Goal: Task Accomplishment & Management: Use online tool/utility

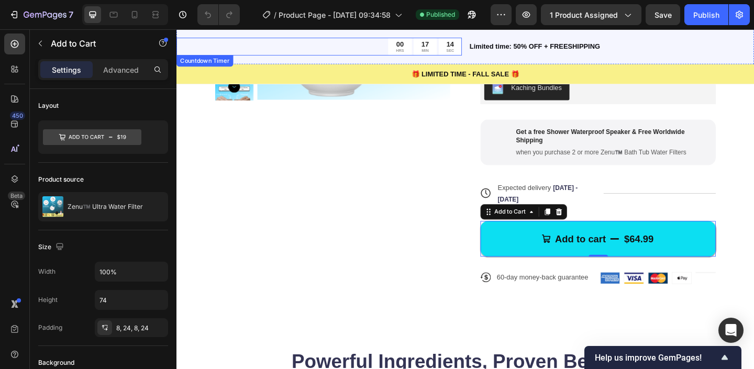
scroll to position [155, 0]
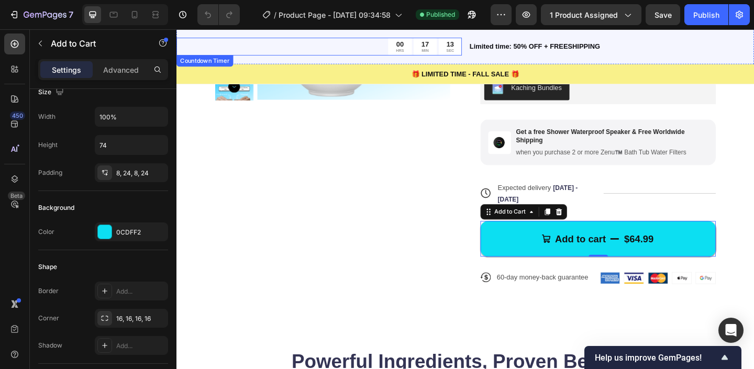
click at [398, 47] on div "00 HRS 17 MIN 13 SEC" at bounding box center [332, 48] width 311 height 19
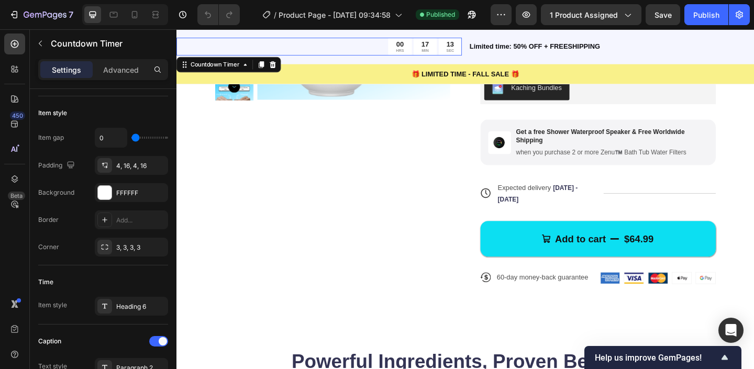
scroll to position [0, 0]
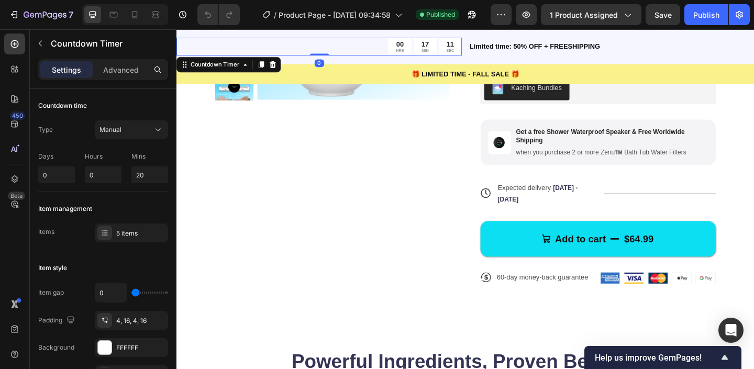
click at [145, 16] on div at bounding box center [125, 14] width 86 height 21
click at [139, 16] on icon at bounding box center [134, 14] width 10 height 10
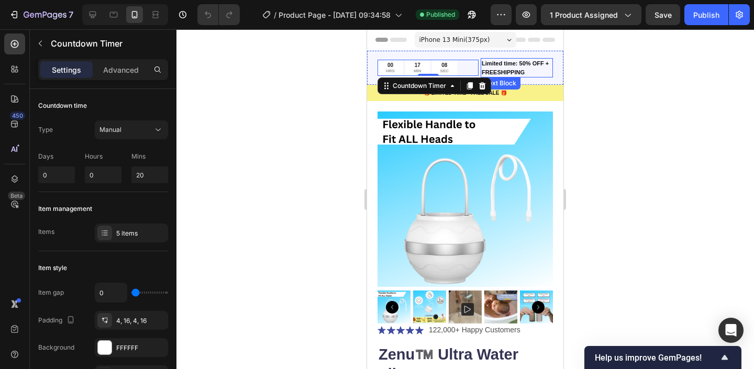
click at [503, 64] on p "Limited time: 50% OFF + FREESHIPPING" at bounding box center [517, 67] width 70 height 17
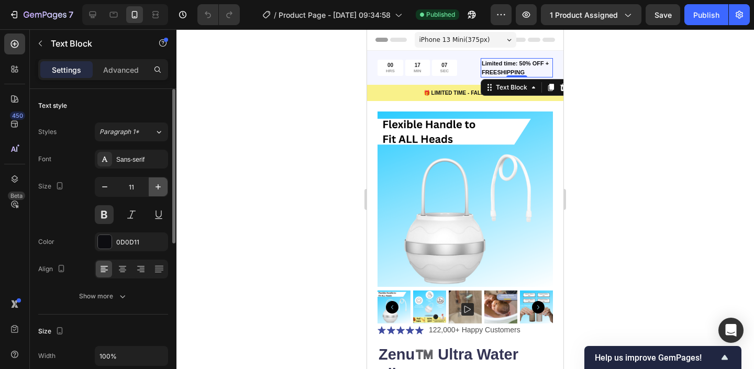
click at [156, 190] on icon "button" at bounding box center [158, 187] width 10 height 10
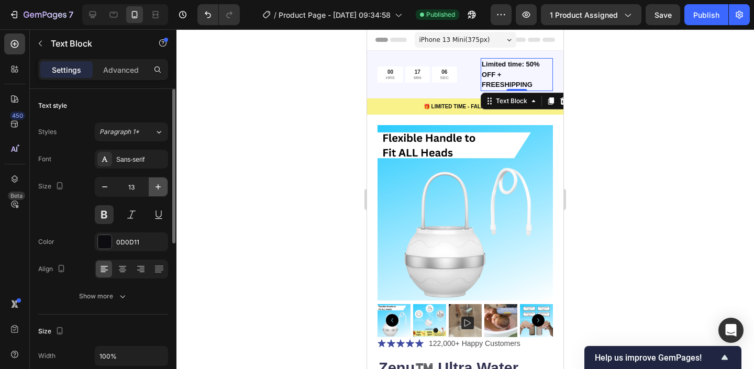
click at [156, 190] on icon "button" at bounding box center [158, 187] width 10 height 10
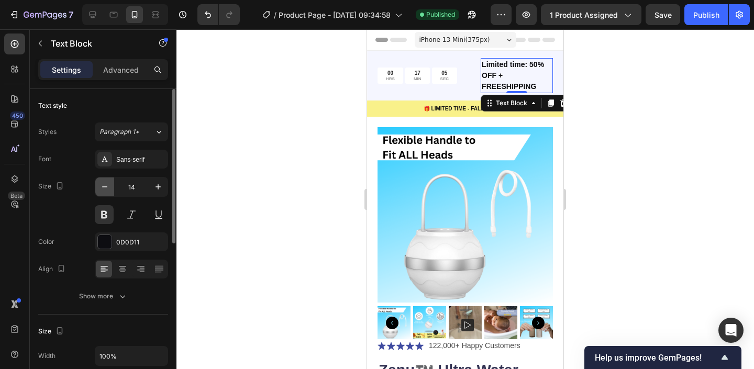
click at [101, 192] on icon "button" at bounding box center [105, 187] width 10 height 10
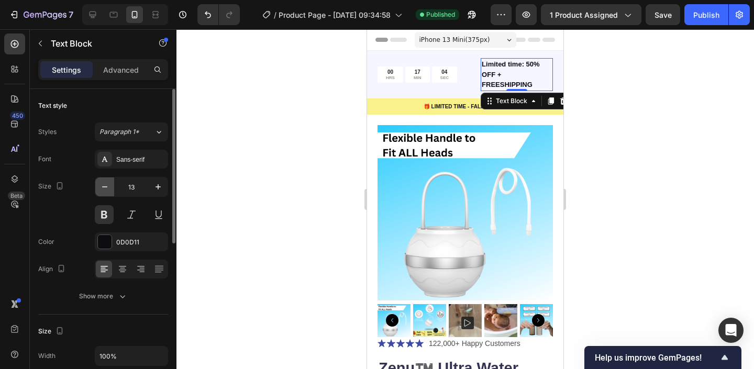
click at [101, 192] on icon "button" at bounding box center [105, 187] width 10 height 10
type input "12"
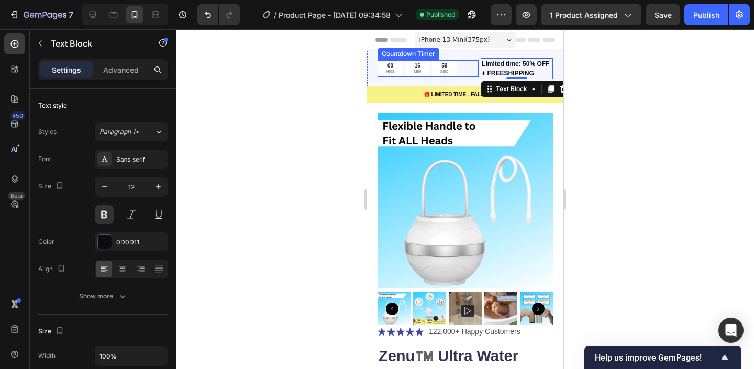
click at [470, 71] on div "00 HRS 16 MIN 59 SEC" at bounding box center [428, 68] width 101 height 16
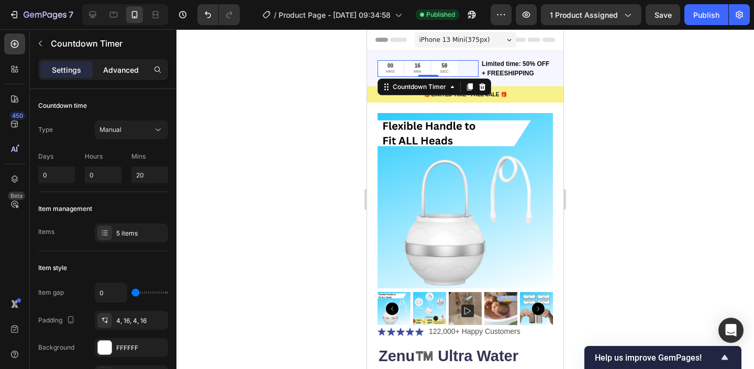
click at [113, 72] on p "Advanced" at bounding box center [121, 69] width 36 height 11
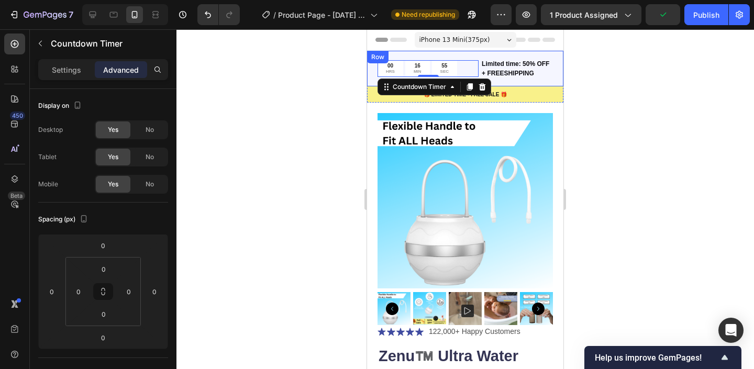
click at [479, 68] on div "00 HRS 16 MIN 55 SEC Countdown Timer 0 Limited time: 50% OFF + FREESHIPPING Tex…" at bounding box center [465, 69] width 196 height 36
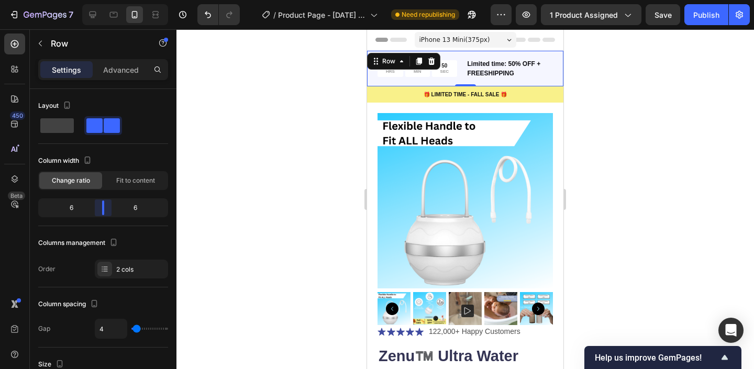
drag, startPoint x: 108, startPoint y: 210, endPoint x: 99, endPoint y: 210, distance: 8.9
click at [99, 0] on body "7 / Product Page - [DATE] 09:34:58 Need republishing Preview 1 product assigned…" at bounding box center [377, 0] width 754 height 0
click at [483, 76] on p "Limited time: 50% OFF + FREESHIPPING" at bounding box center [510, 68] width 85 height 19
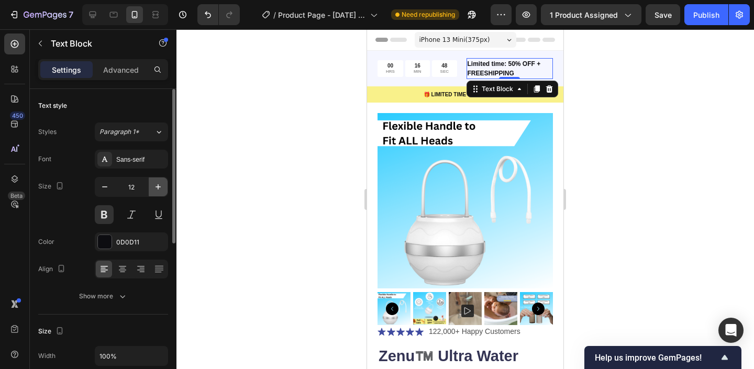
click at [158, 183] on icon "button" at bounding box center [158, 187] width 10 height 10
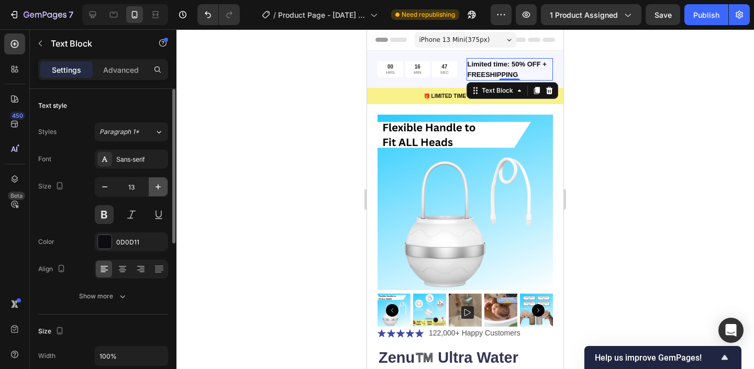
click at [158, 183] on icon "button" at bounding box center [158, 187] width 10 height 10
type input "14"
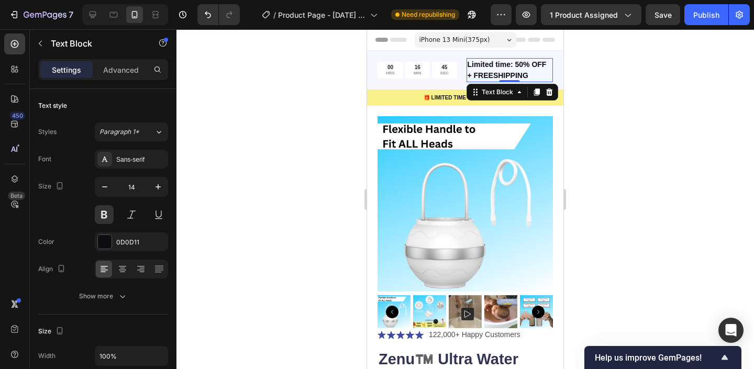
click at [265, 118] on div at bounding box center [466, 199] width 578 height 340
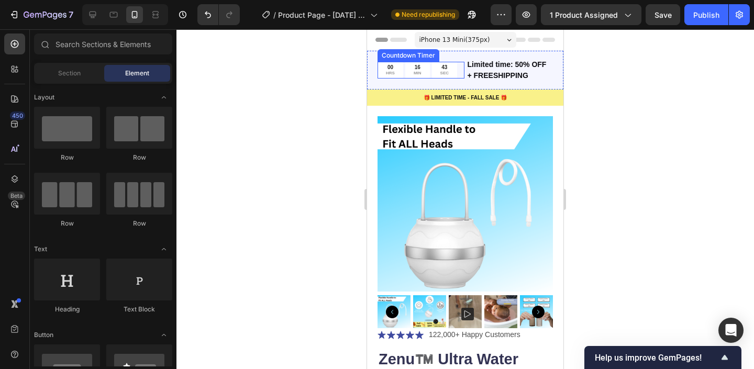
click at [451, 67] on div "43 SEC" at bounding box center [444, 70] width 25 height 16
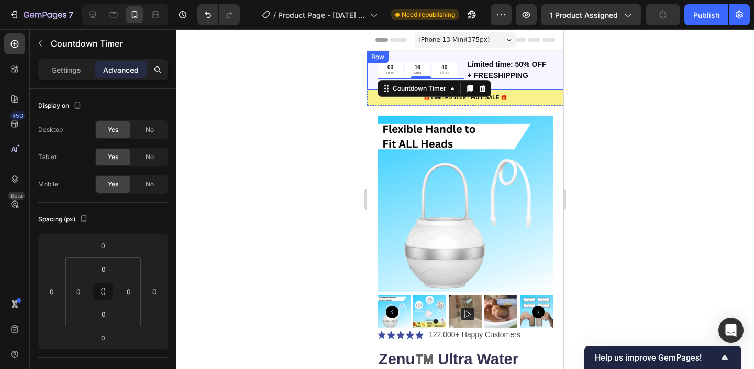
click at [373, 70] on div "00 HRS 16 MIN 40 SEC Countdown Timer 0 Limited time: 50% OFF + FREESHIPPING Tex…" at bounding box center [465, 70] width 196 height 39
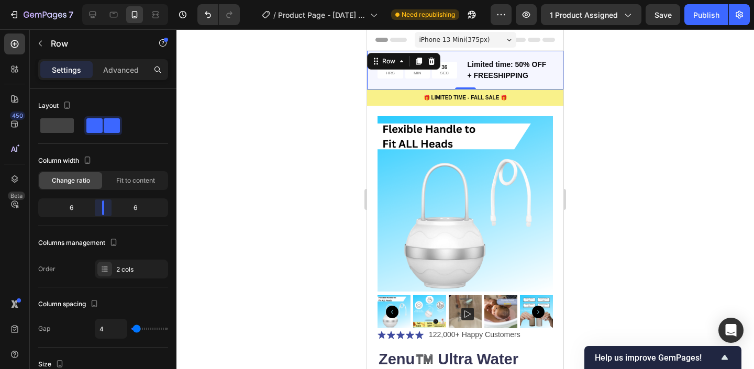
click at [103, 0] on body "7 / Product Page - [DATE] 09:34:58 Need republishing Preview 1 product assigned…" at bounding box center [377, 0] width 754 height 0
click at [394, 75] on p "HRS" at bounding box center [390, 73] width 9 height 5
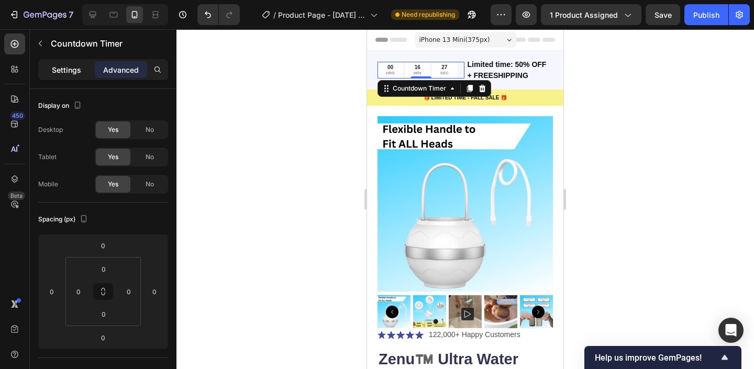
click at [83, 68] on div "Settings" at bounding box center [66, 69] width 52 height 17
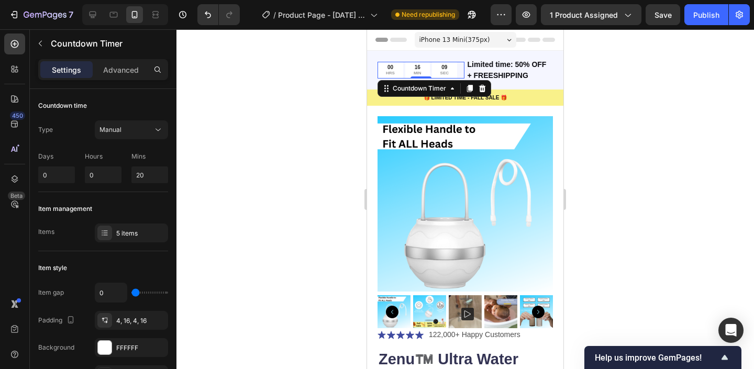
click at [389, 69] on div "00" at bounding box center [390, 67] width 9 height 7
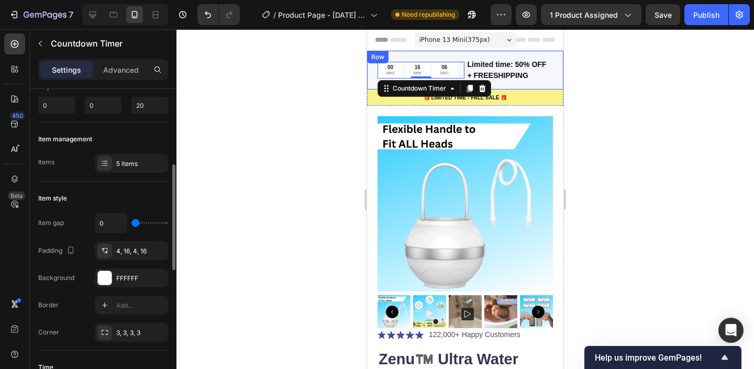
scroll to position [108, 0]
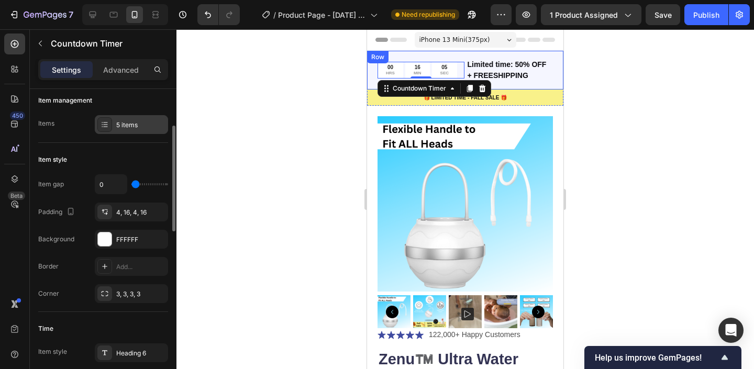
click at [106, 124] on icon at bounding box center [105, 124] width 8 height 8
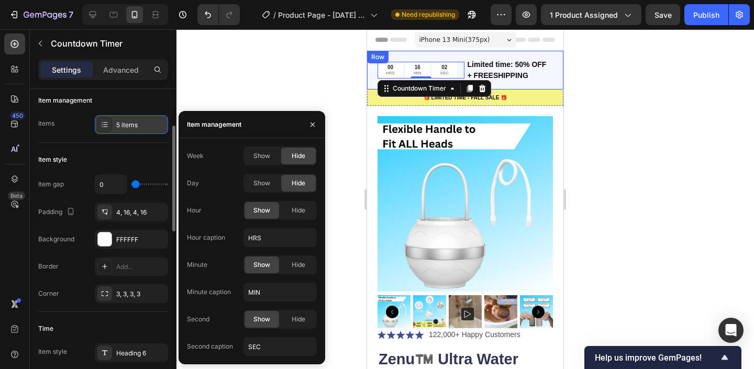
click at [106, 124] on icon at bounding box center [105, 124] width 4 height 1
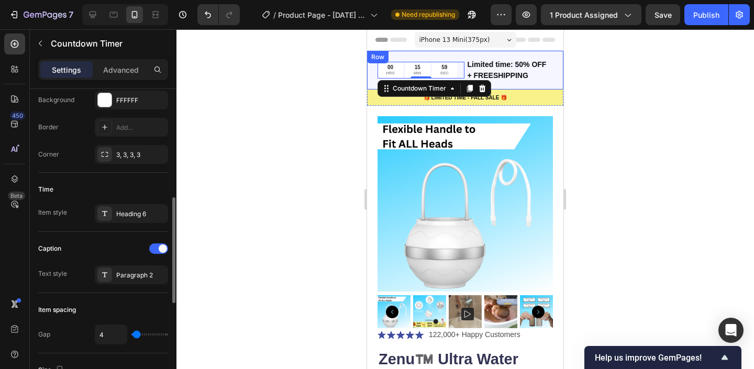
scroll to position [274, 0]
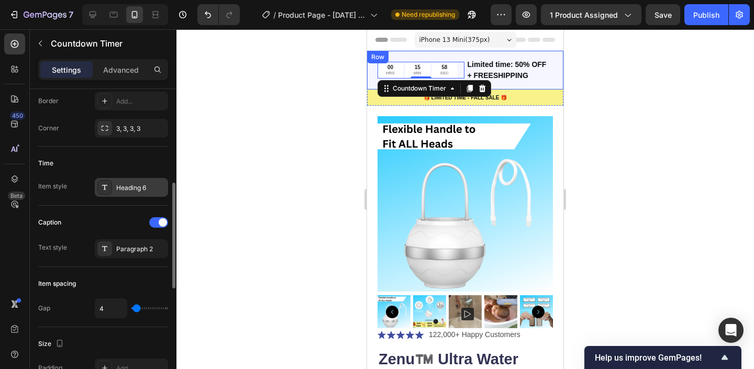
click at [117, 180] on div "Heading 6" at bounding box center [131, 187] width 73 height 19
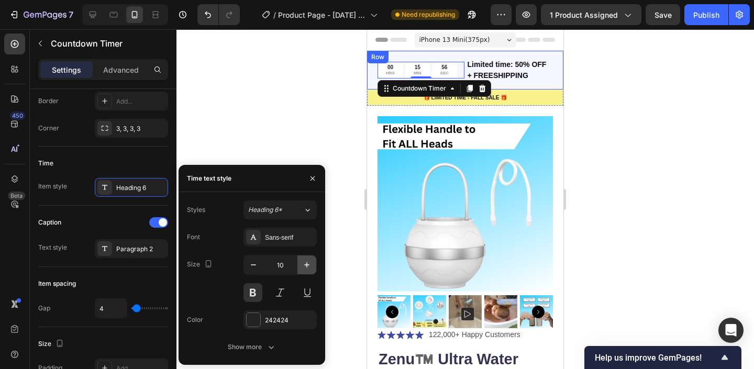
click at [307, 262] on icon "button" at bounding box center [306, 264] width 5 height 5
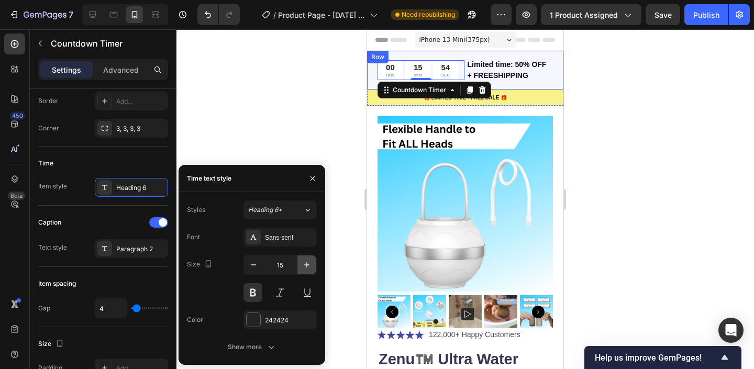
click at [307, 262] on icon "button" at bounding box center [306, 264] width 5 height 5
type input "16"
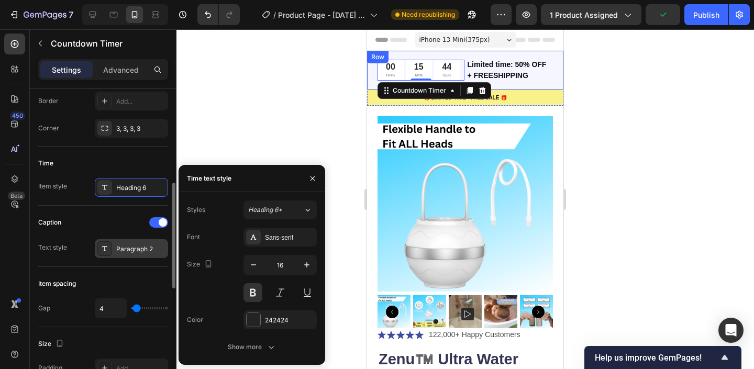
click at [120, 247] on div "Paragraph 2" at bounding box center [140, 249] width 49 height 9
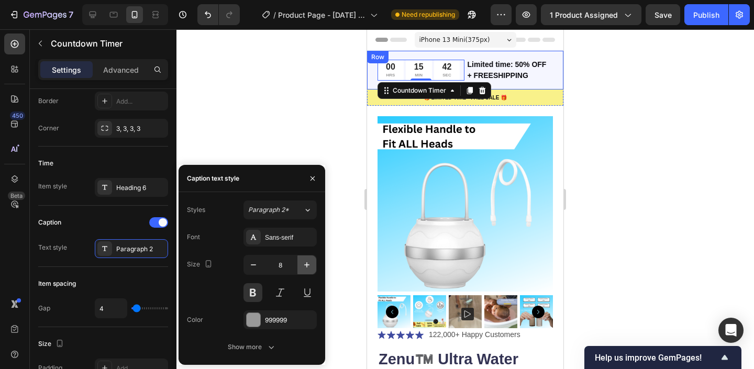
click at [306, 262] on icon "button" at bounding box center [307, 265] width 10 height 10
click at [251, 268] on icon "button" at bounding box center [253, 265] width 10 height 10
type input "9"
click at [251, 316] on div at bounding box center [254, 320] width 14 height 14
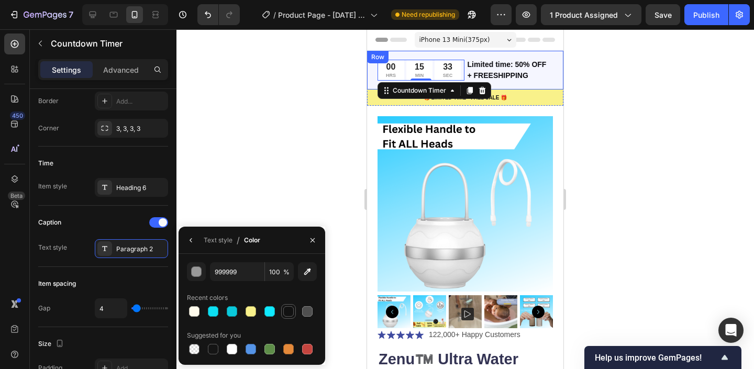
click at [288, 312] on div at bounding box center [288, 311] width 10 height 10
type input "121212"
click at [87, 225] on div "Caption" at bounding box center [103, 222] width 130 height 17
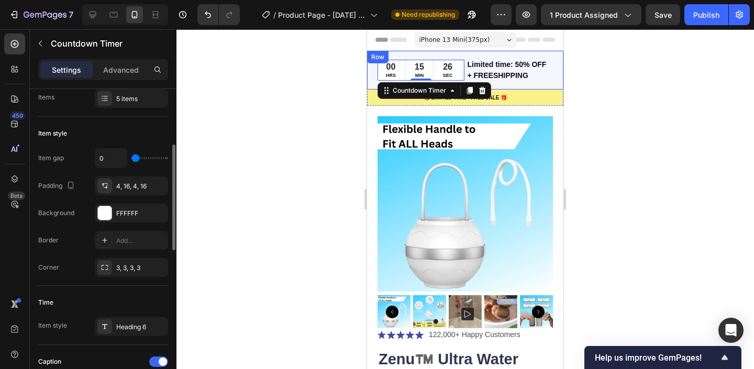
scroll to position [132, 0]
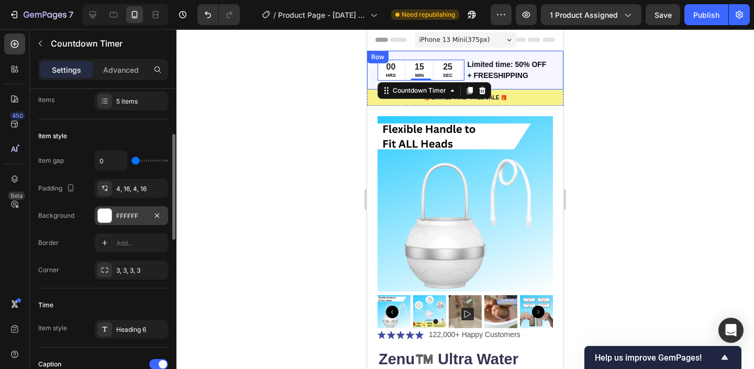
click at [111, 216] on div at bounding box center [105, 216] width 14 height 14
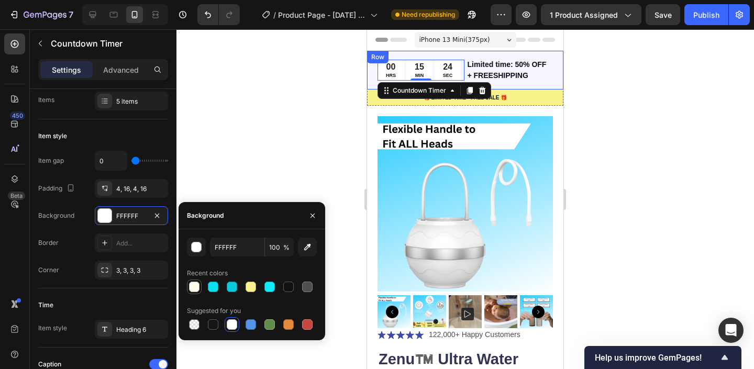
click at [196, 289] on div at bounding box center [194, 287] width 10 height 10
click at [303, 247] on icon "button" at bounding box center [307, 247] width 10 height 10
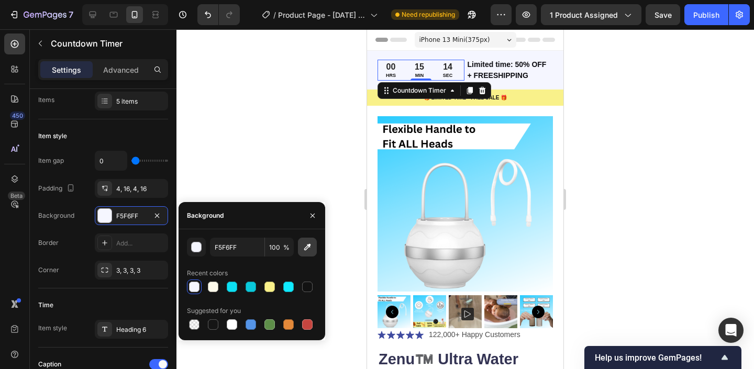
click at [304, 256] on button "button" at bounding box center [307, 247] width 19 height 19
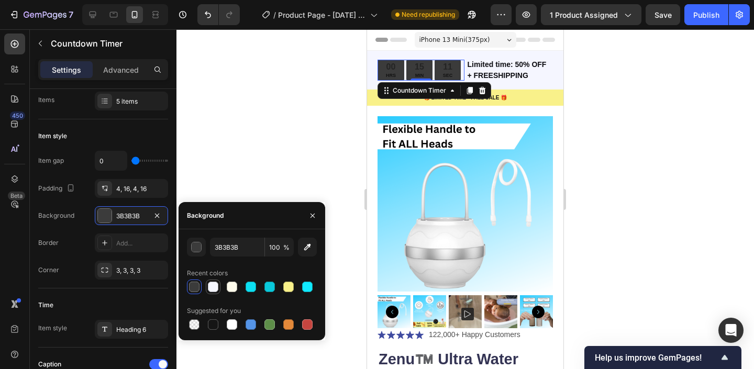
click at [209, 287] on div at bounding box center [213, 287] width 10 height 10
type input "F5F6FF"
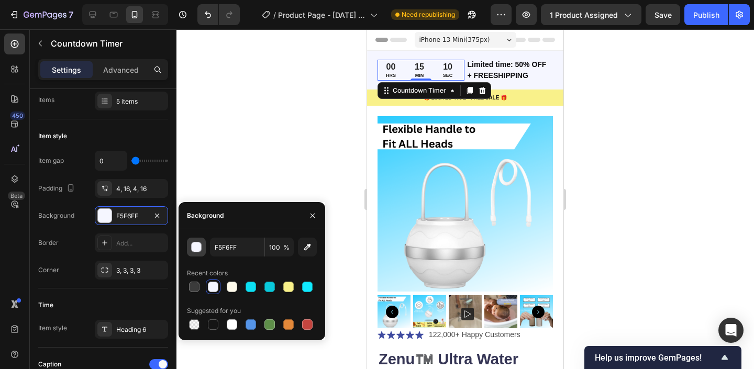
click at [200, 251] on div "button" at bounding box center [196, 247] width 10 height 10
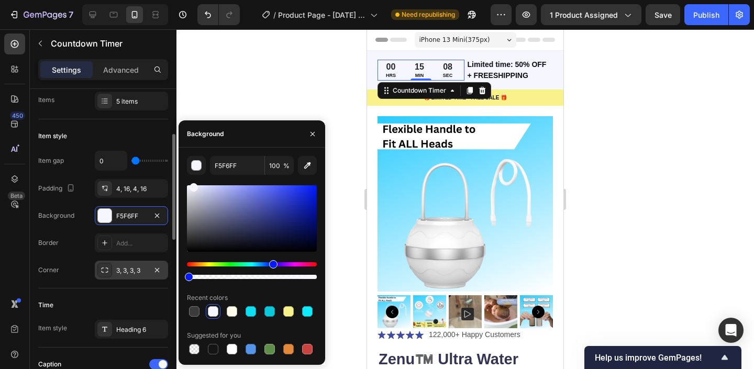
drag, startPoint x: 210, startPoint y: 276, endPoint x: 146, endPoint y: 275, distance: 63.9
click at [146, 275] on div "450 Beta Sections(18) Elements(84) Section Element Hero Section Product Detail …" at bounding box center [88, 199] width 177 height 340
type input "0"
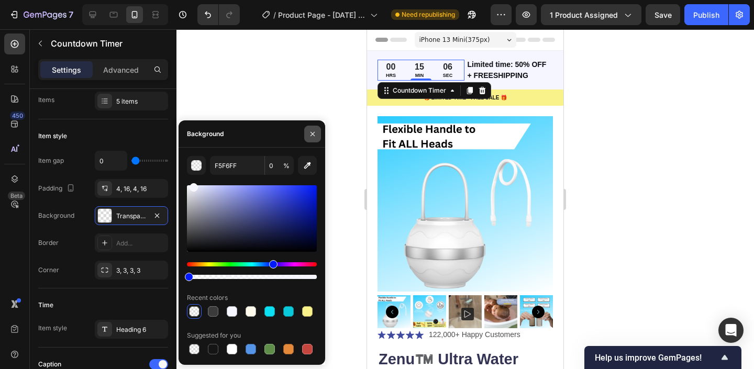
click at [314, 131] on icon "button" at bounding box center [313, 134] width 8 height 8
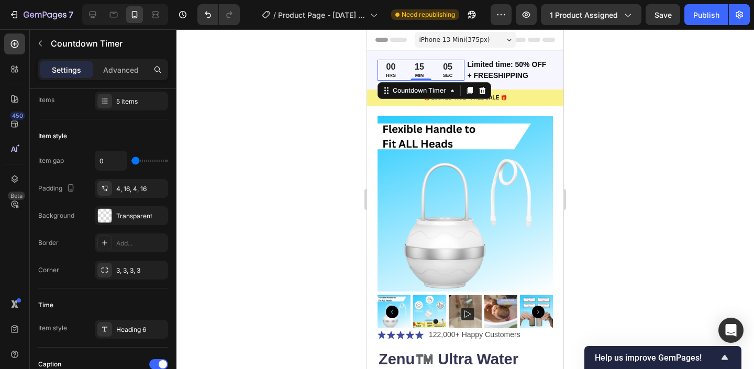
click at [323, 131] on div at bounding box center [466, 199] width 578 height 340
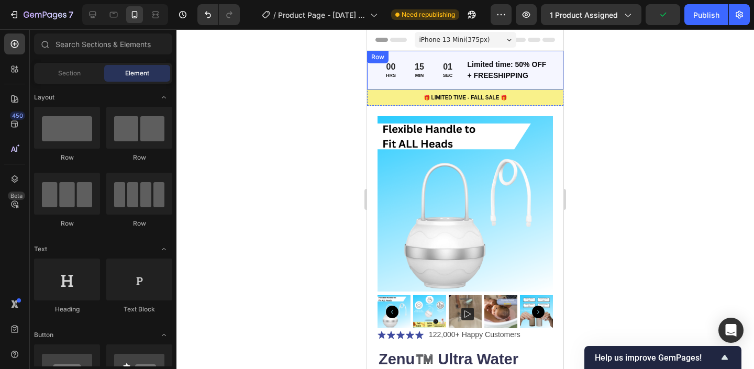
click at [489, 57] on div "00 HRS 15 MIN 01 SEC Countdown Timer Limited time: 50% OFF + FREESHIPPING Text …" at bounding box center [465, 70] width 196 height 39
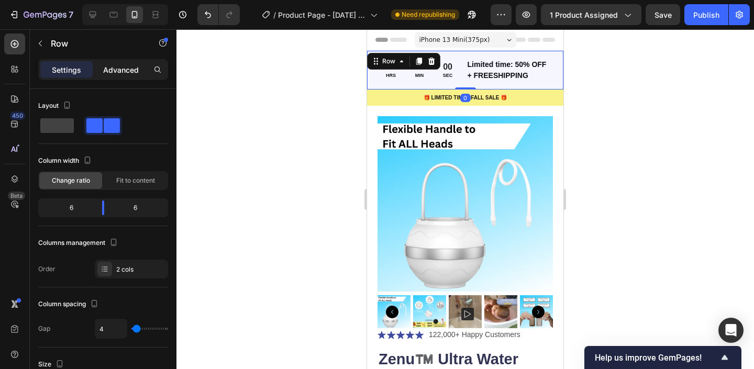
click at [112, 65] on p "Advanced" at bounding box center [121, 69] width 36 height 11
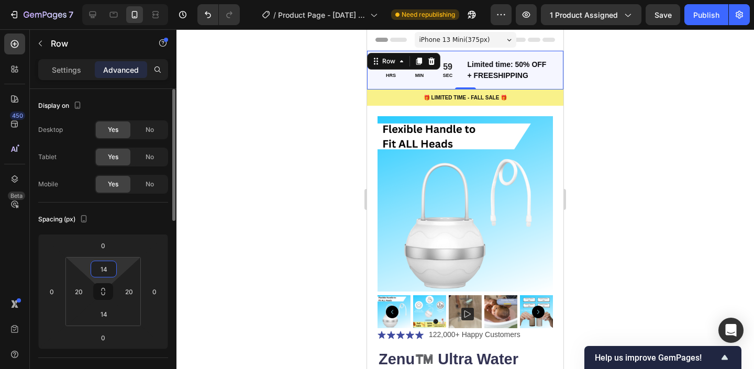
click at [106, 270] on input "14" at bounding box center [103, 269] width 21 height 16
type input "10"
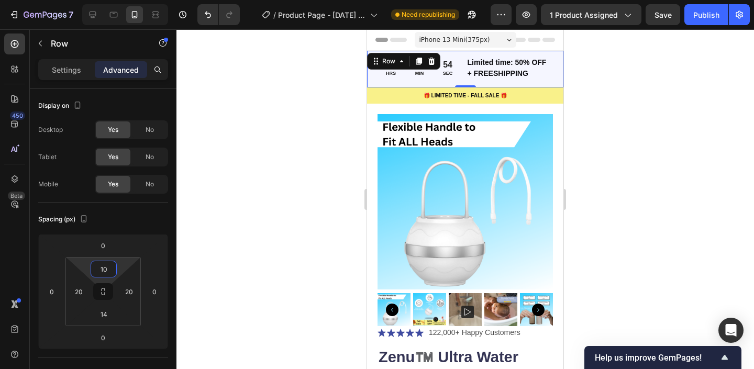
click at [245, 231] on div at bounding box center [466, 199] width 578 height 340
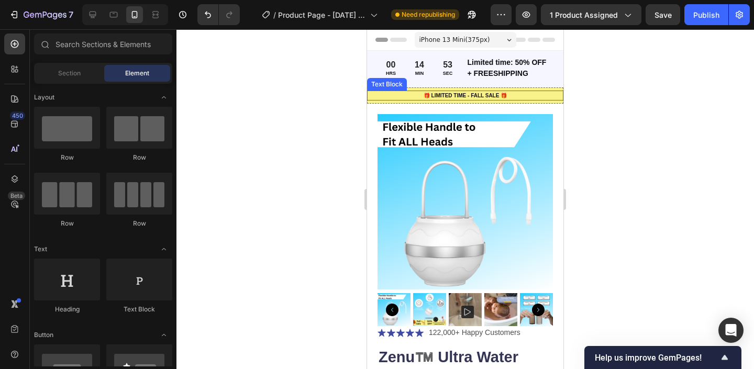
click at [449, 98] on p "🎁 LIMITED TIME - FALL SALE 🎁" at bounding box center [465, 96] width 194 height 8
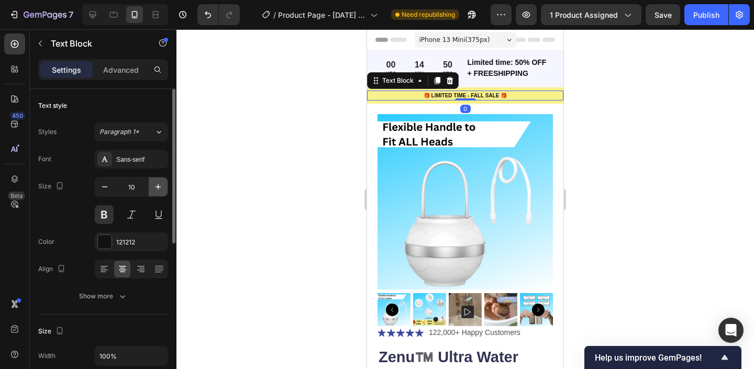
click at [155, 184] on icon "button" at bounding box center [158, 187] width 10 height 10
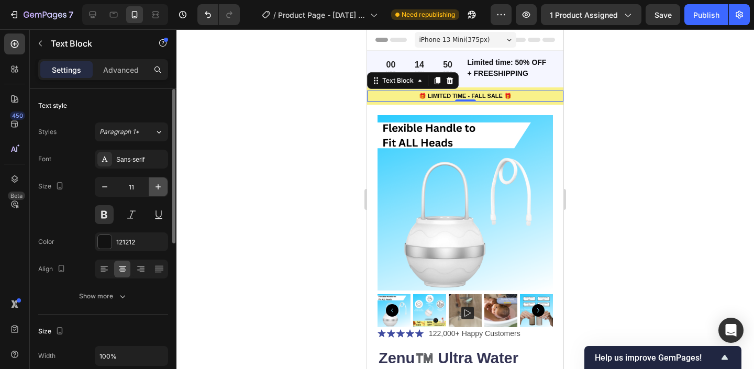
click at [155, 184] on icon "button" at bounding box center [158, 187] width 10 height 10
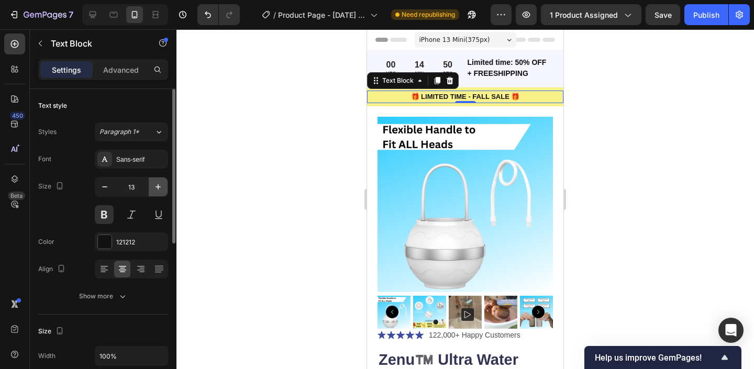
type input "14"
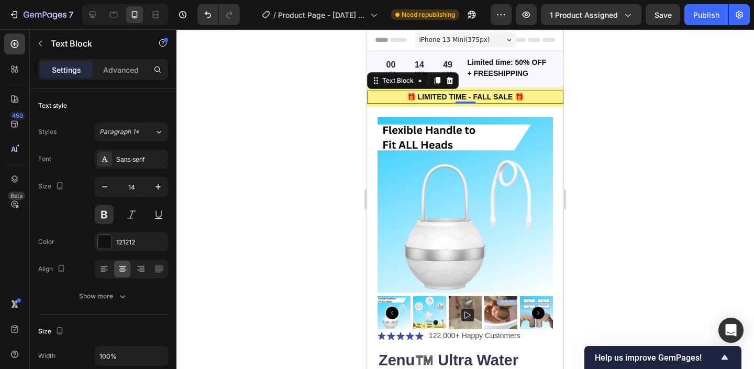
click at [255, 152] on div at bounding box center [466, 199] width 578 height 340
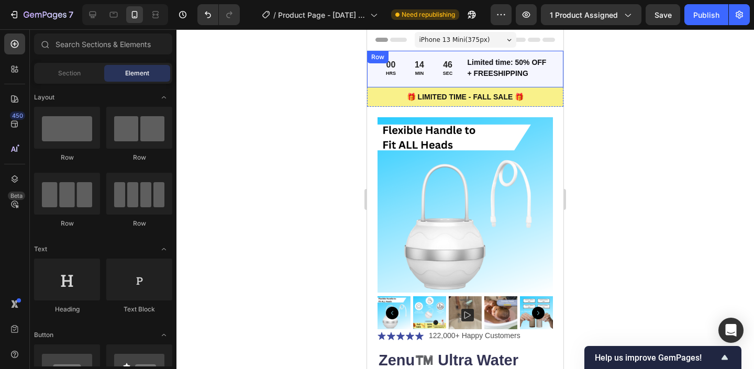
click at [557, 73] on div "00 HRS 14 MIN 46 SEC Countdown Timer Limited time: 50% OFF + FREESHIPPING Text …" at bounding box center [465, 69] width 196 height 37
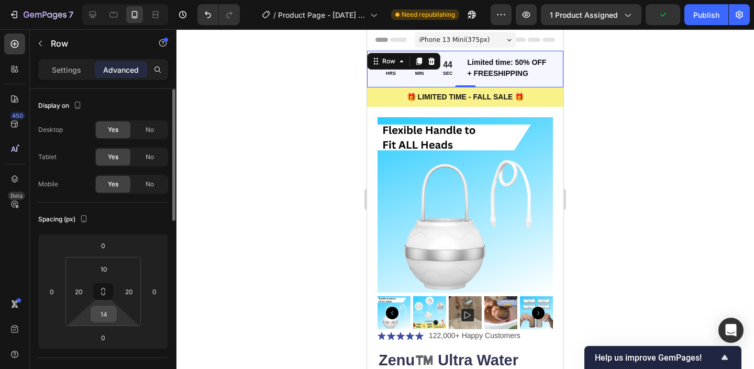
click at [107, 313] on input "14" at bounding box center [103, 314] width 21 height 16
type input "10"
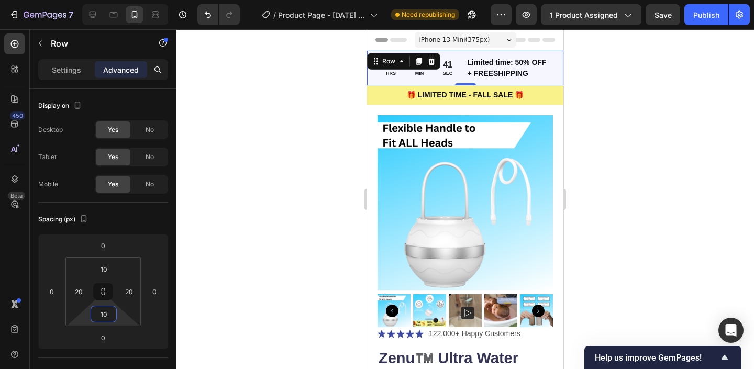
click at [336, 191] on div at bounding box center [466, 199] width 578 height 340
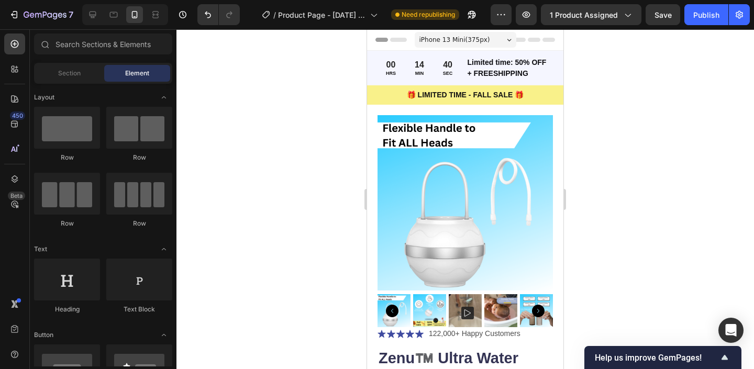
click at [701, 28] on div "7 / Product Page - [DATE] 09:34:58 Need republishing Preview 1 product assigned…" at bounding box center [377, 15] width 754 height 30
click at [701, 18] on div "Publish" at bounding box center [707, 14] width 26 height 11
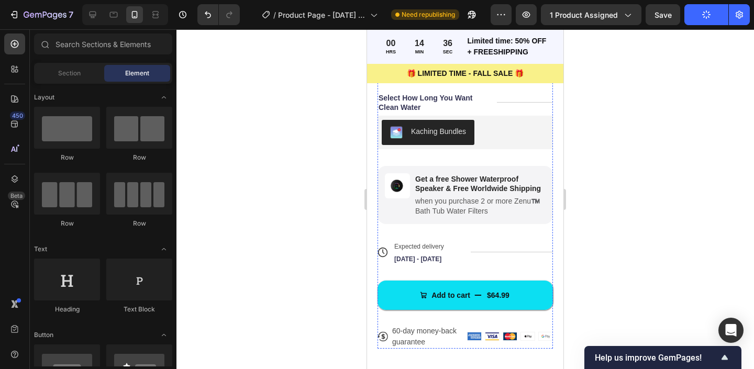
scroll to position [446, 0]
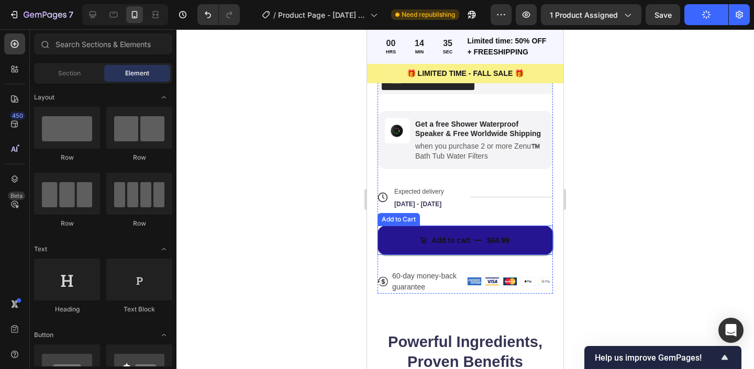
click at [478, 242] on button "Add to cart $64.99" at bounding box center [465, 240] width 175 height 29
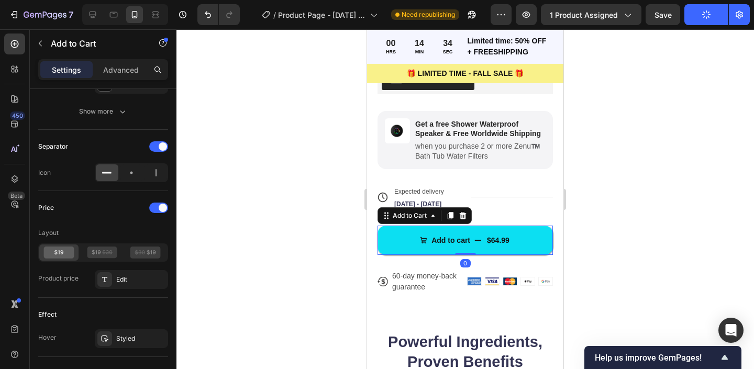
scroll to position [995, 0]
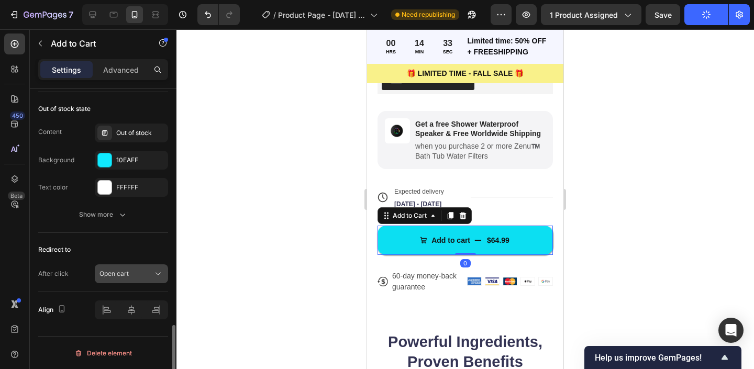
click at [120, 272] on span "Open cart" at bounding box center [114, 274] width 29 height 8
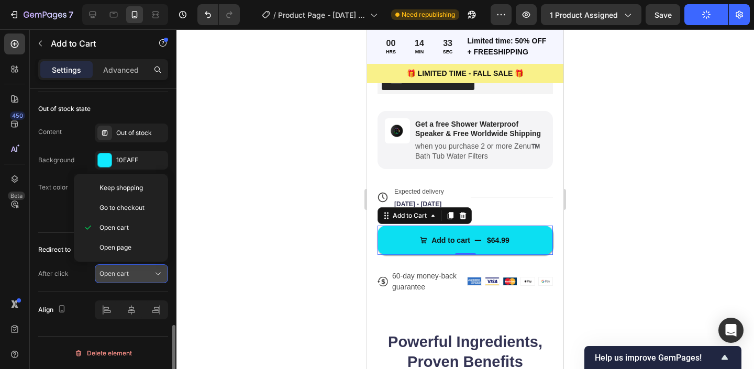
click at [120, 272] on span "Open cart" at bounding box center [114, 274] width 29 height 8
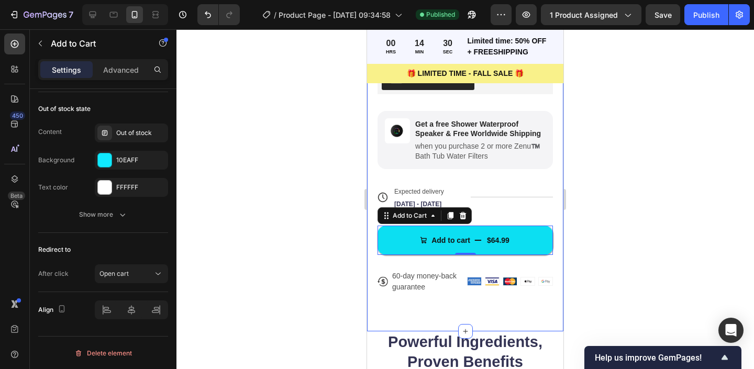
click at [332, 204] on div at bounding box center [466, 199] width 578 height 340
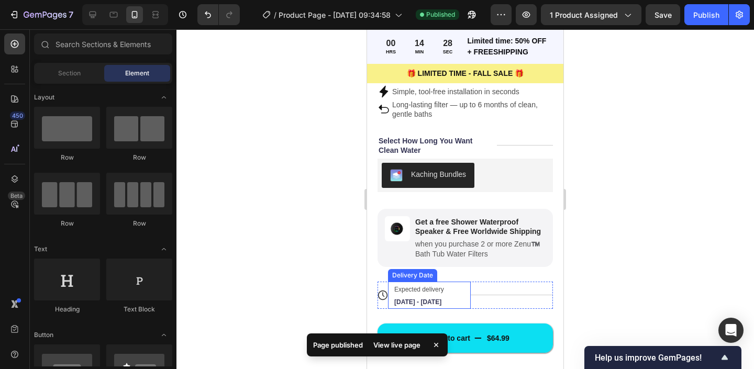
scroll to position [339, 0]
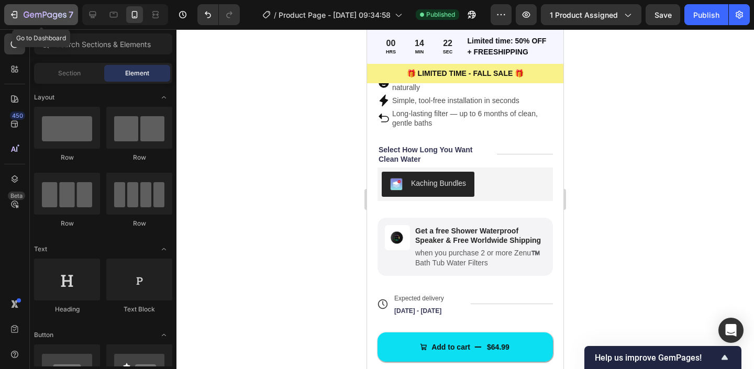
click at [38, 15] on icon "button" at bounding box center [38, 15] width 6 height 5
